Goal: Find specific page/section

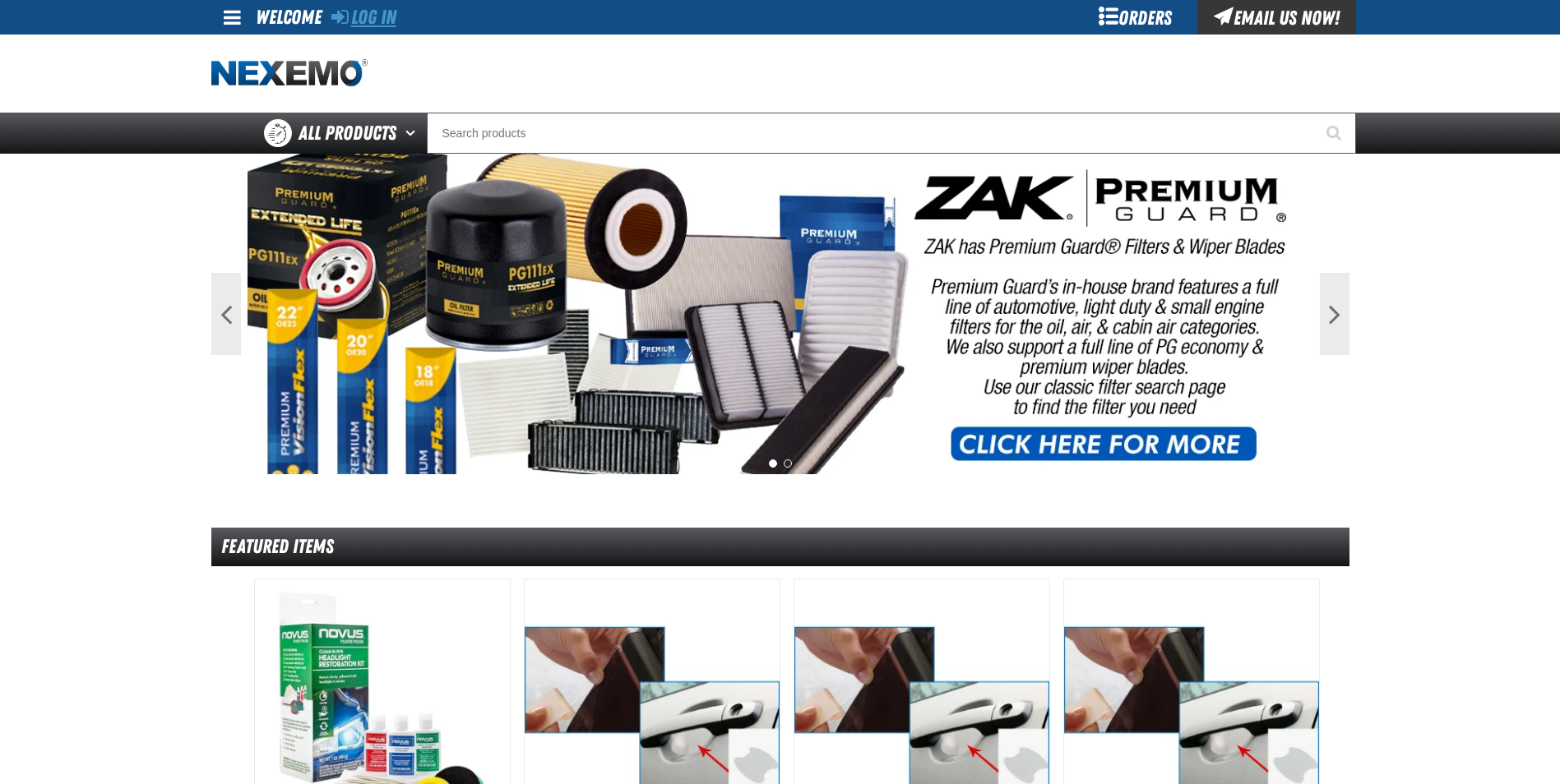
click at [379, 25] on link "Log In" at bounding box center [363, 17] width 65 height 23
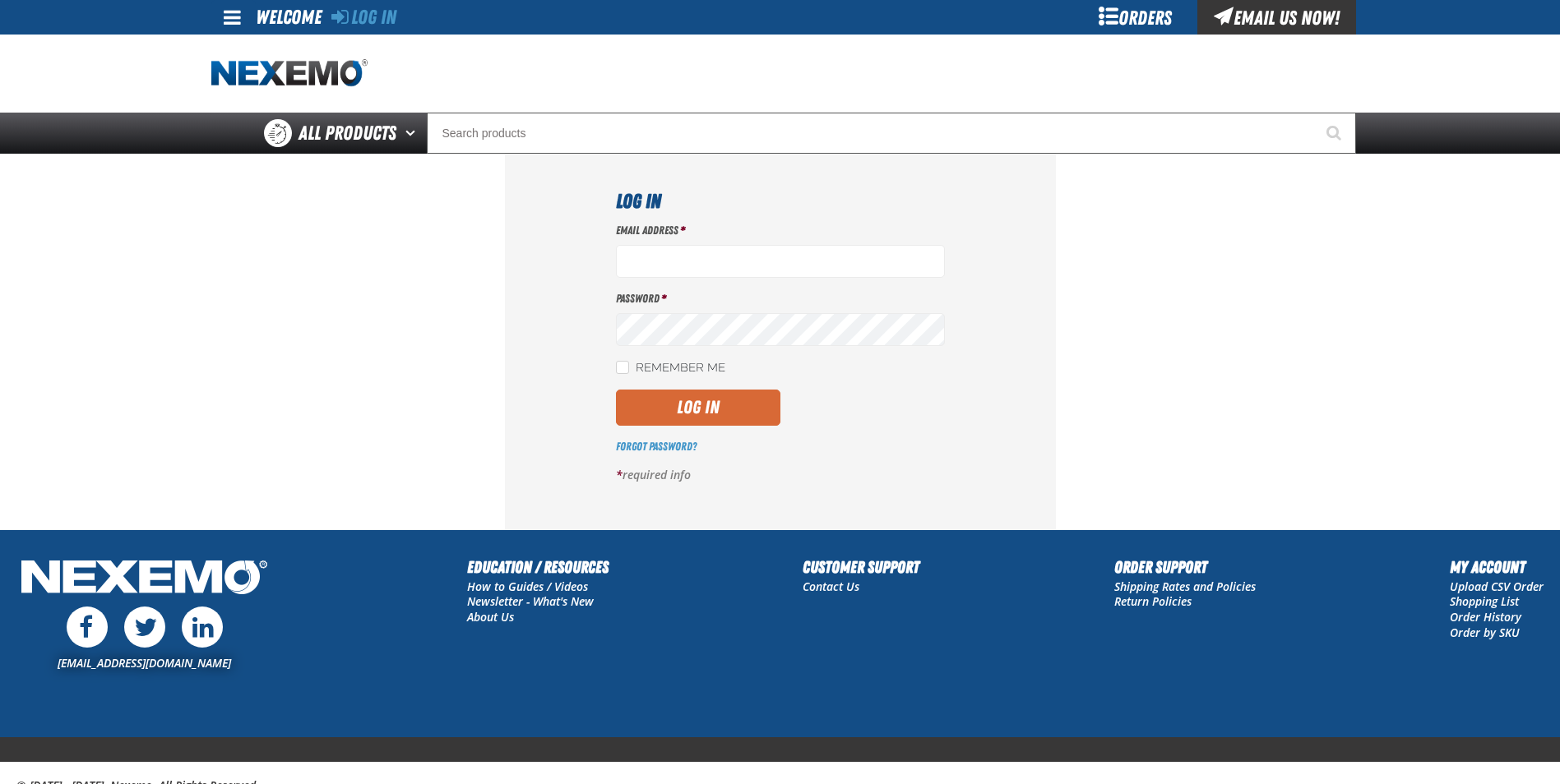
type input "rboggs01@vtaig.com"
click at [695, 400] on button "Log In" at bounding box center [698, 408] width 165 height 36
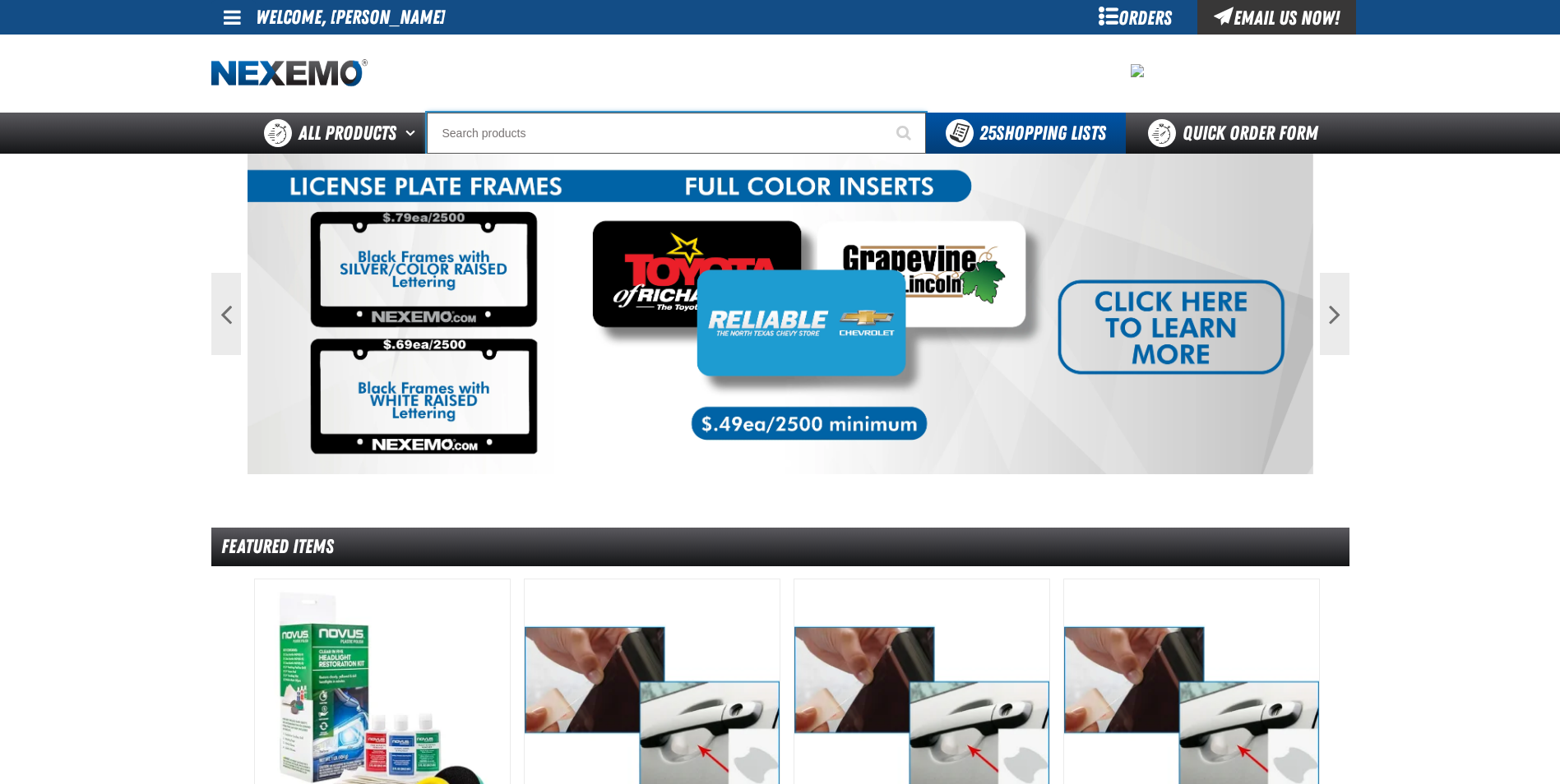
click at [480, 128] on input "Search" at bounding box center [676, 133] width 500 height 41
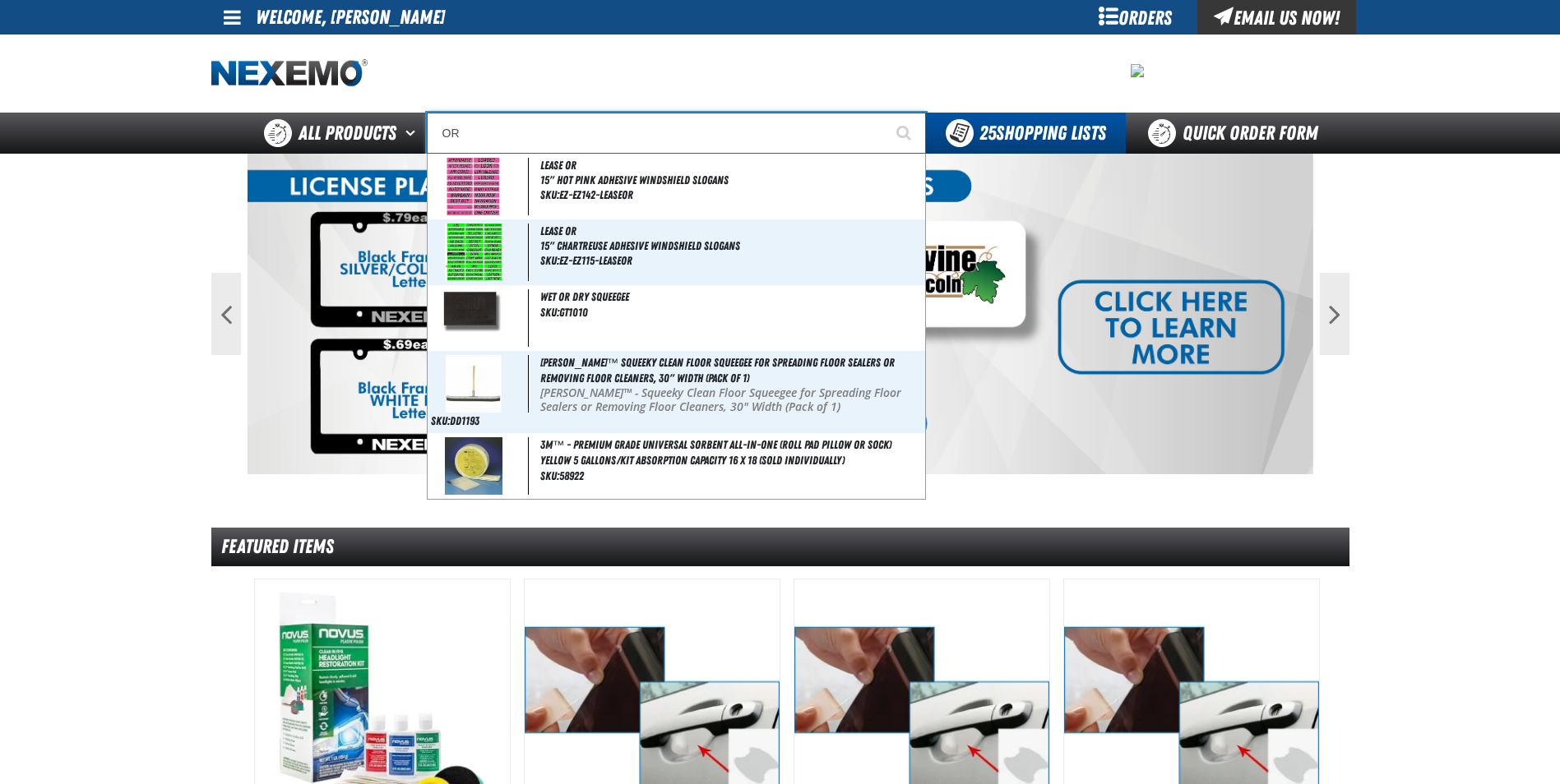
type input "ORA"
type input "ORANGE"
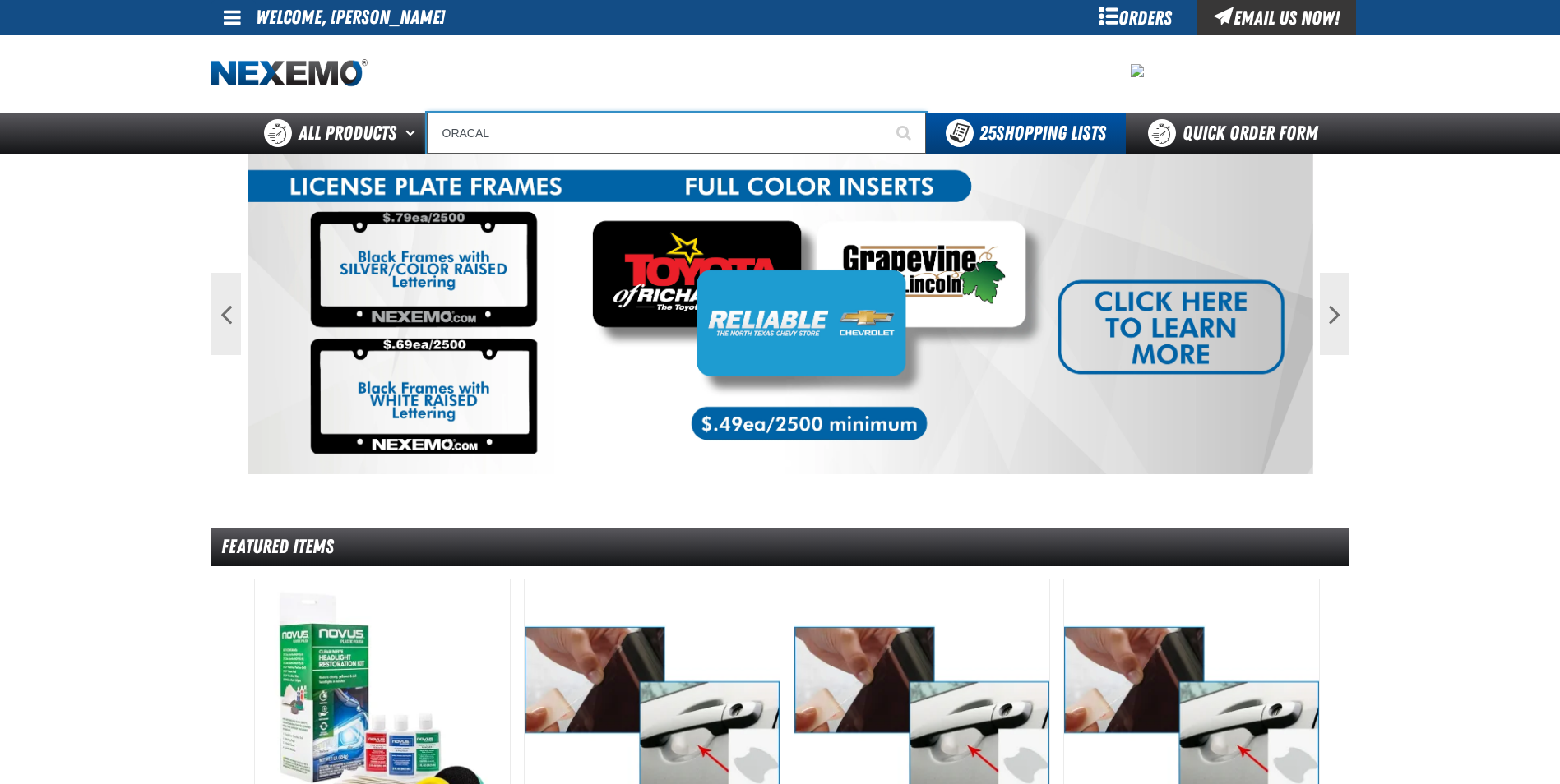
type input "ORACAL"
click at [885, 113] on button "Start Searching" at bounding box center [906, 133] width 41 height 41
